Goal: Navigation & Orientation: Find specific page/section

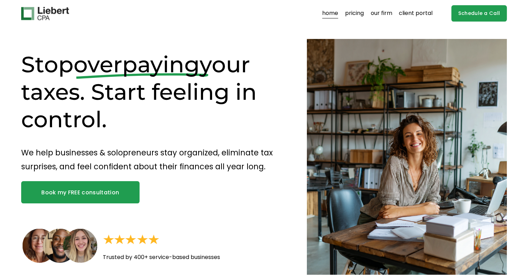
click at [354, 14] on link "pricing" at bounding box center [354, 13] width 19 height 11
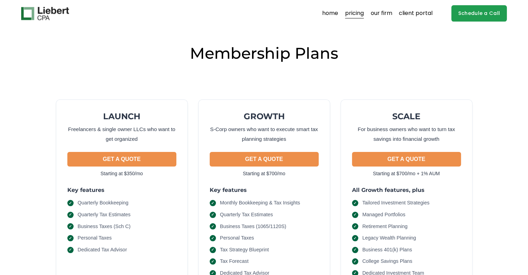
click at [379, 15] on link "our firm" at bounding box center [382, 13] width 22 height 11
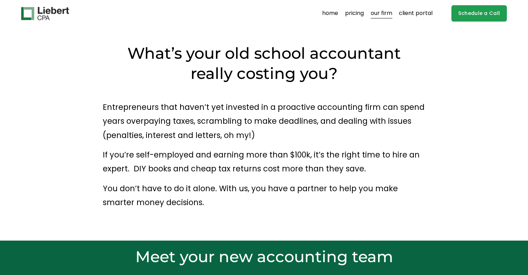
click at [428, 16] on link "client portal" at bounding box center [416, 13] width 34 height 11
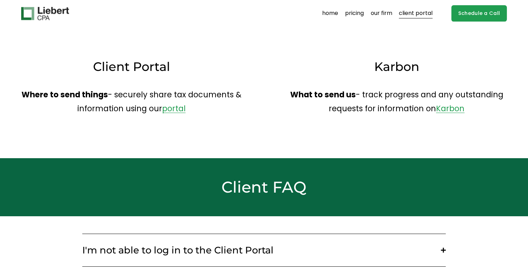
click at [172, 107] on link "portal" at bounding box center [174, 108] width 24 height 11
